Goal: Task Accomplishment & Management: Manage account settings

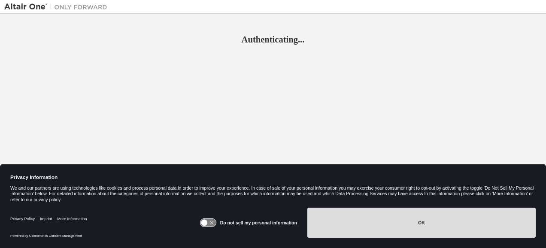
click at [413, 228] on button "OK" at bounding box center [422, 223] width 228 height 30
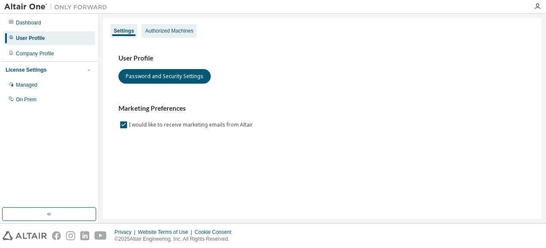
click at [175, 28] on div "Authorized Machines" at bounding box center [169, 30] width 48 height 7
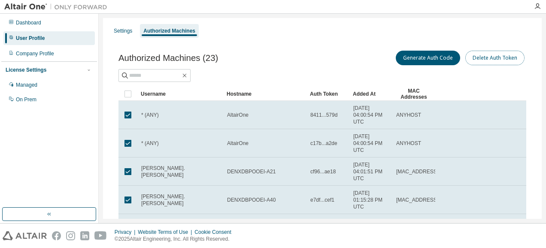
click at [486, 56] on button "Delete Auth Token" at bounding box center [495, 58] width 59 height 15
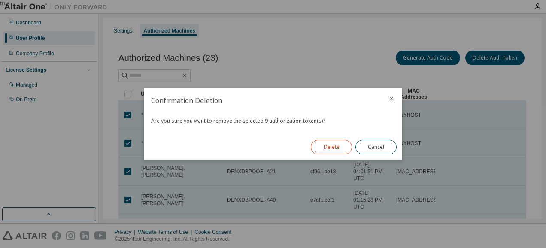
click at [331, 149] on button "Delete" at bounding box center [331, 147] width 41 height 15
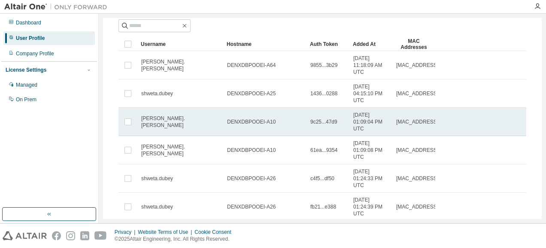
scroll to position [86, 0]
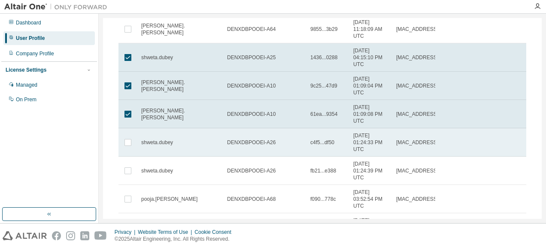
click at [133, 147] on td at bounding box center [128, 142] width 19 height 28
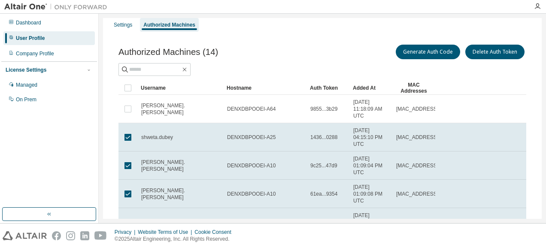
scroll to position [0, 0]
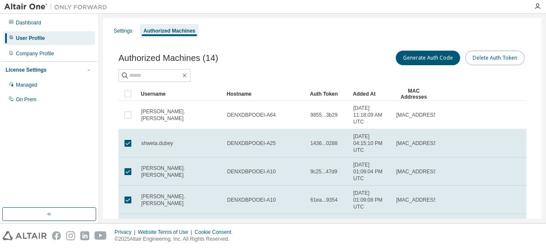
click at [479, 62] on button "Delete Auth Token" at bounding box center [495, 58] width 59 height 15
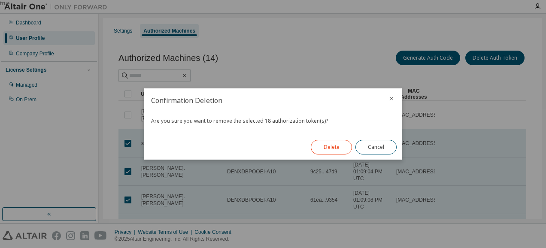
click at [339, 152] on button "Delete" at bounding box center [331, 147] width 41 height 15
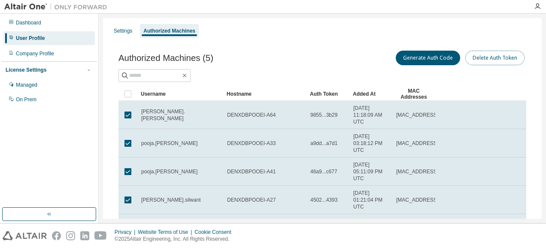
click at [481, 62] on button "Delete Auth Token" at bounding box center [495, 58] width 59 height 15
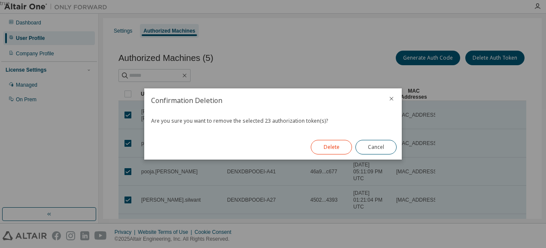
click at [329, 148] on button "Delete" at bounding box center [331, 147] width 41 height 15
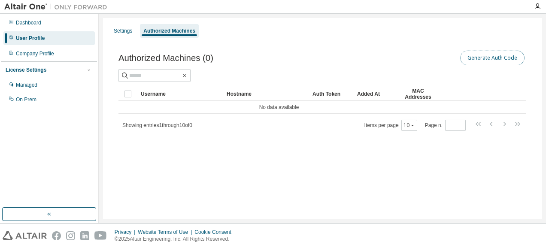
click at [487, 58] on button "Generate Auth Code" at bounding box center [492, 58] width 64 height 15
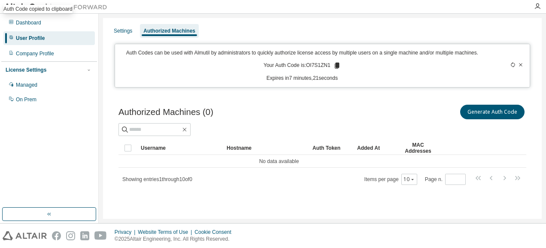
click at [514, 65] on icon at bounding box center [513, 64] width 5 height 5
click at [512, 63] on icon at bounding box center [513, 64] width 5 height 5
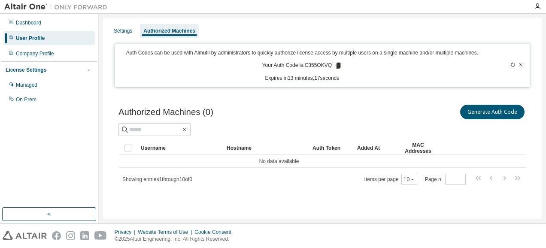
click at [513, 66] on icon at bounding box center [513, 64] width 5 height 5
click at [513, 63] on icon at bounding box center [513, 64] width 4 height 5
click at [336, 68] on icon at bounding box center [337, 66] width 5 height 6
